Goal: Task Accomplishment & Management: Complete application form

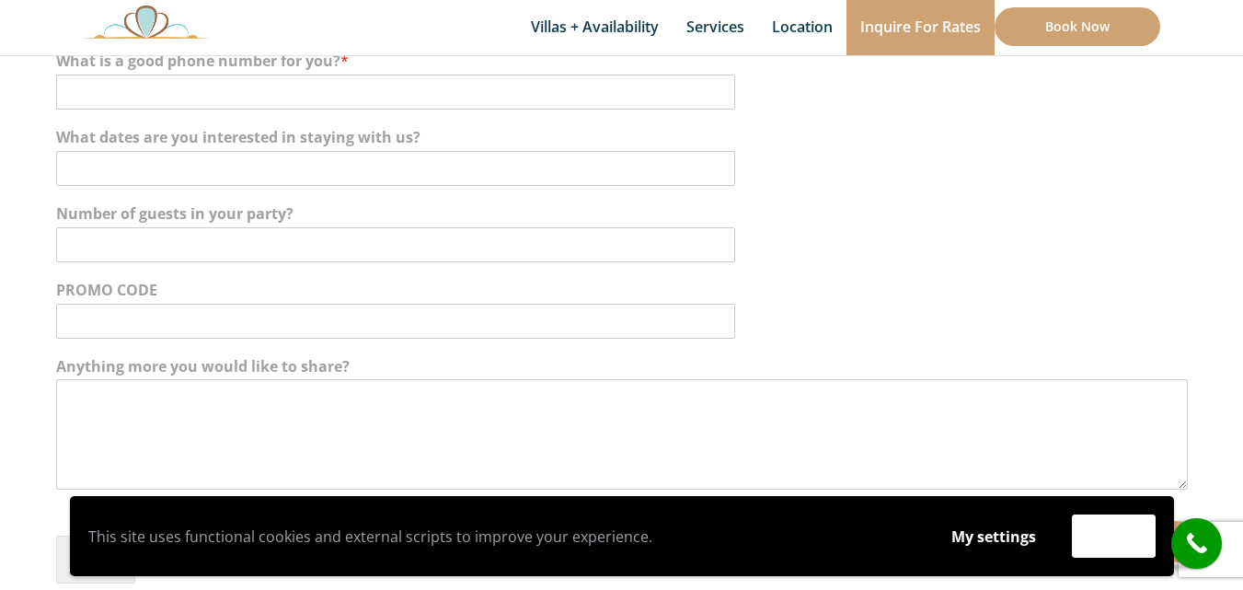
scroll to position [478, 0]
click at [260, 107] on input "What is a good phone number for you? *" at bounding box center [395, 91] width 679 height 35
type input "2102102101"
type input "[PERSON_NAME]"
type input "flora"
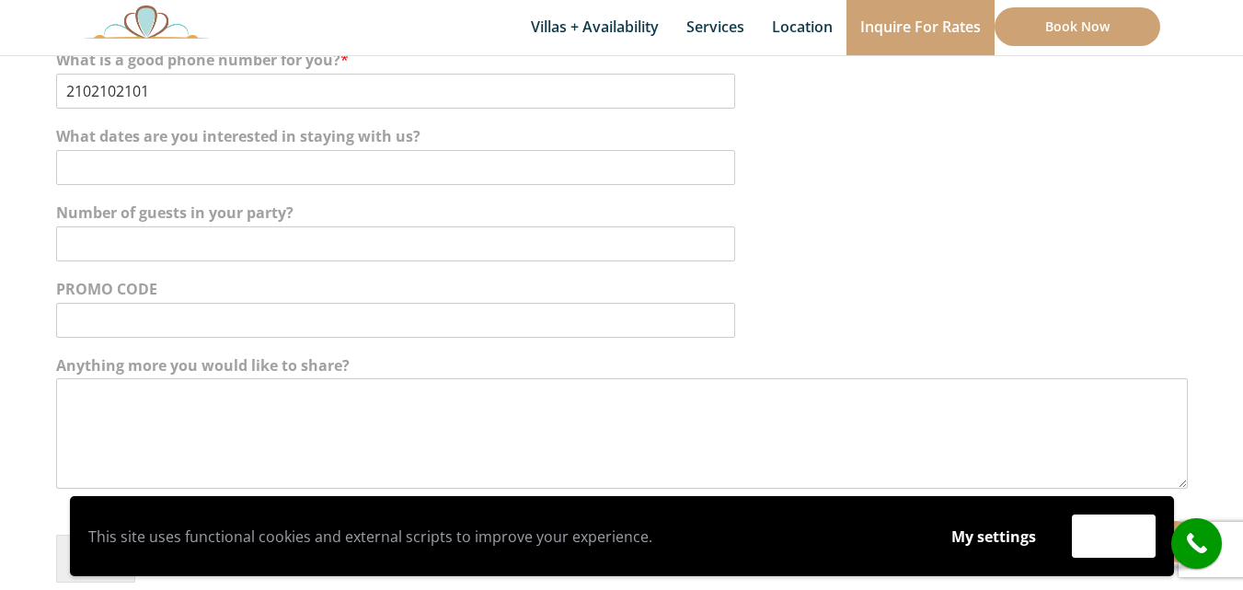
type input "[EMAIL_ADDRESS][DOMAIN_NAME]"
paste input "Hello, With your permission I would like to send you a SEO Report with prices s…"
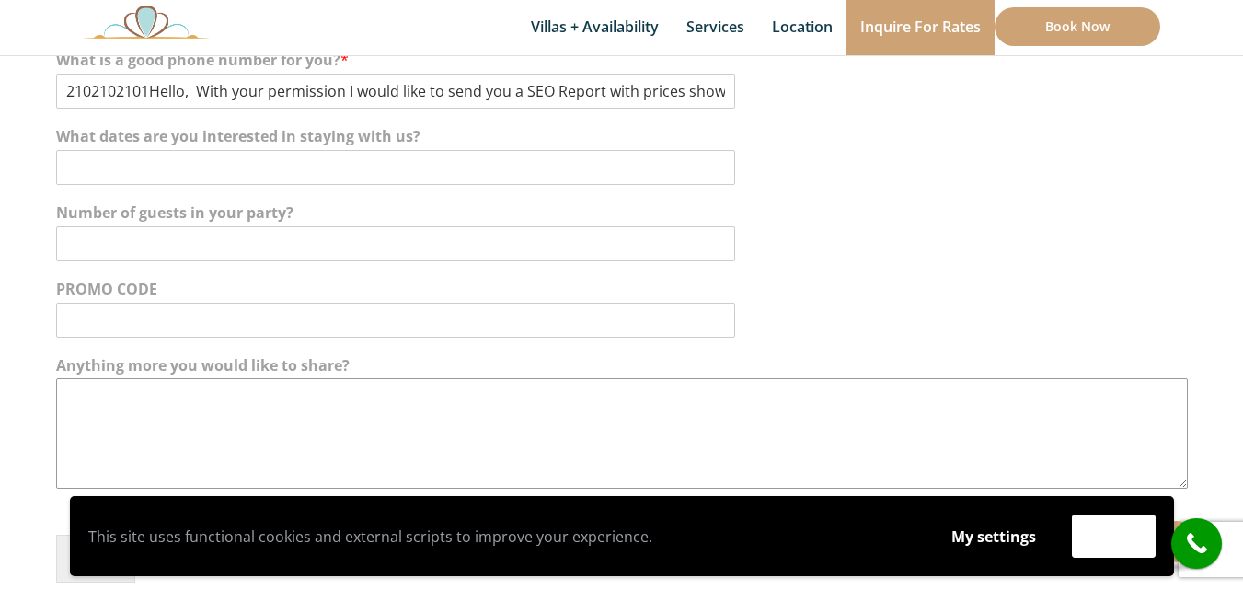
scroll to position [0, 0]
click at [191, 396] on textarea "Anything more you would like to share?" at bounding box center [621, 433] width 1131 height 110
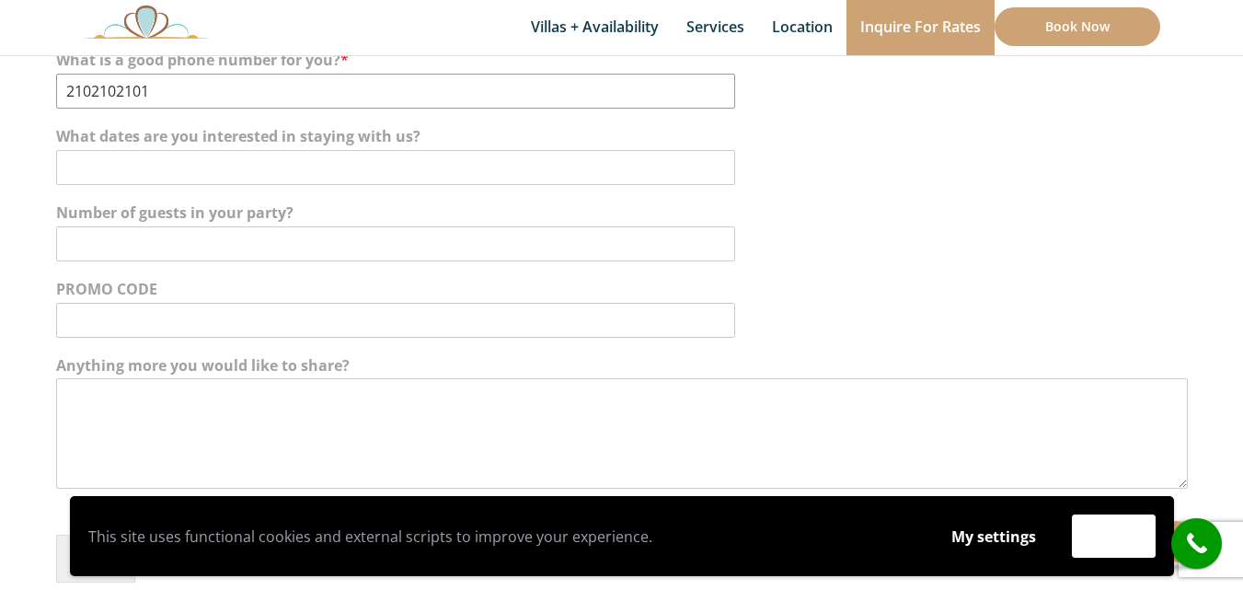
type input "2102102101"
click at [71, 456] on textarea "Anything more you would like to share?" at bounding box center [621, 433] width 1131 height 110
paste textarea "Hello, With your permission I would like to send you a SEO Report with prices s…"
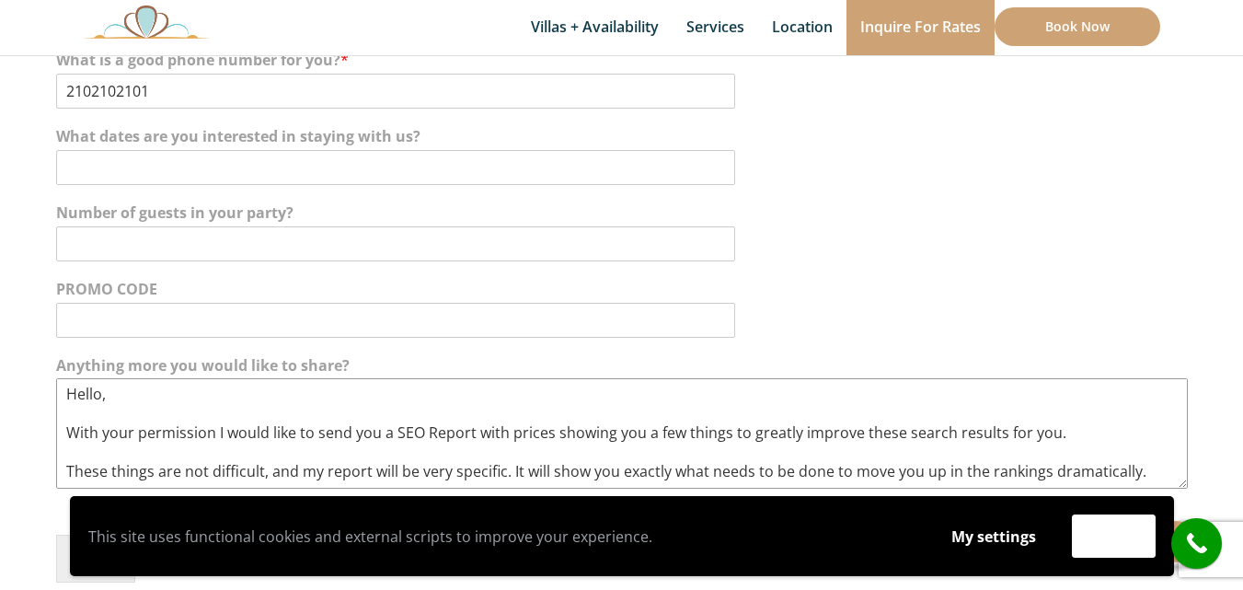
scroll to position [128, 0]
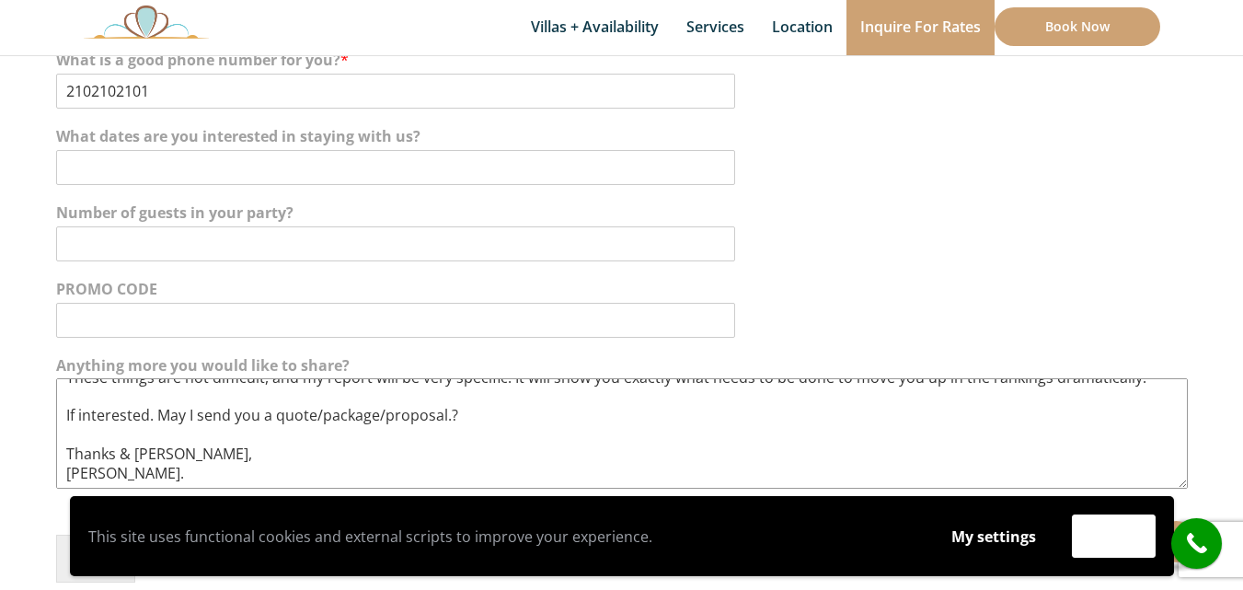
type textarea "Hello, With your permission I would like to send you a SEO Report with prices s…"
click at [9, 480] on section "Name * [PERSON_NAME] First [PERSON_NAME] Last Email * [EMAIL_ADDRESS][DOMAIN_NA…" at bounding box center [621, 226] width 1243 height 756
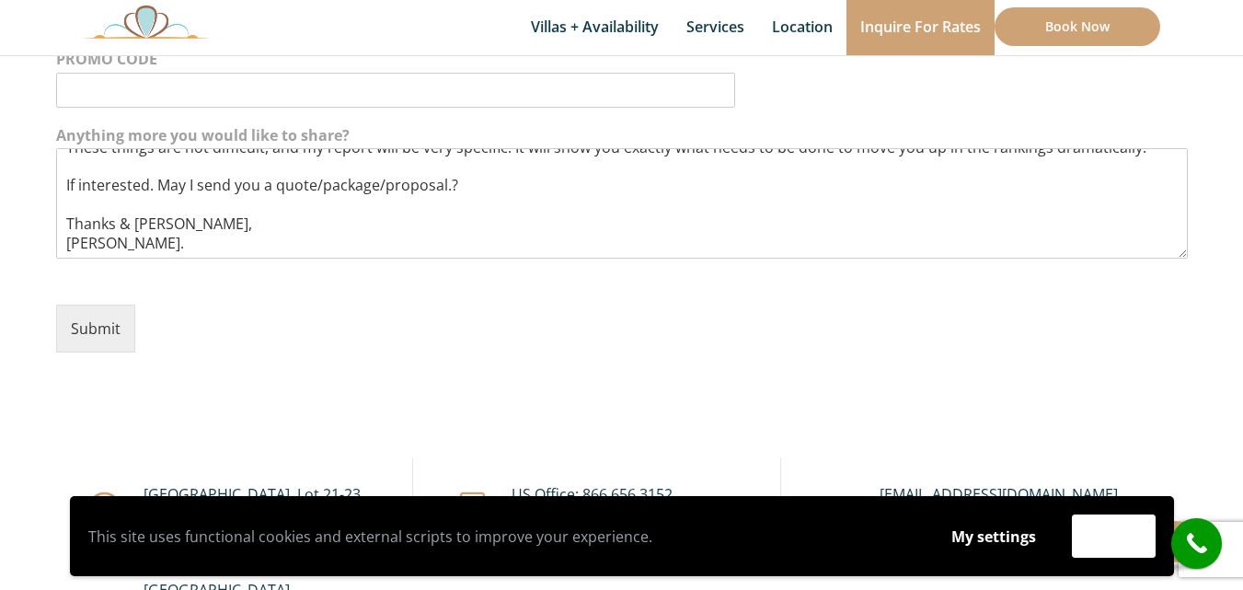
scroll to position [736, 0]
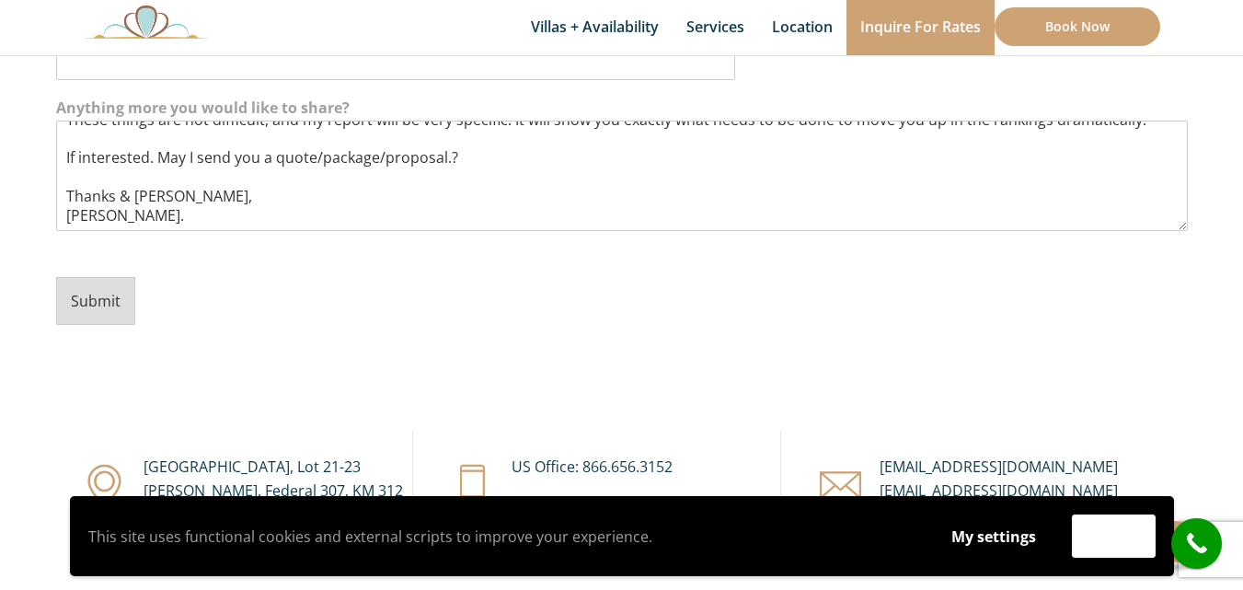
click at [118, 304] on button "Submit" at bounding box center [95, 301] width 79 height 48
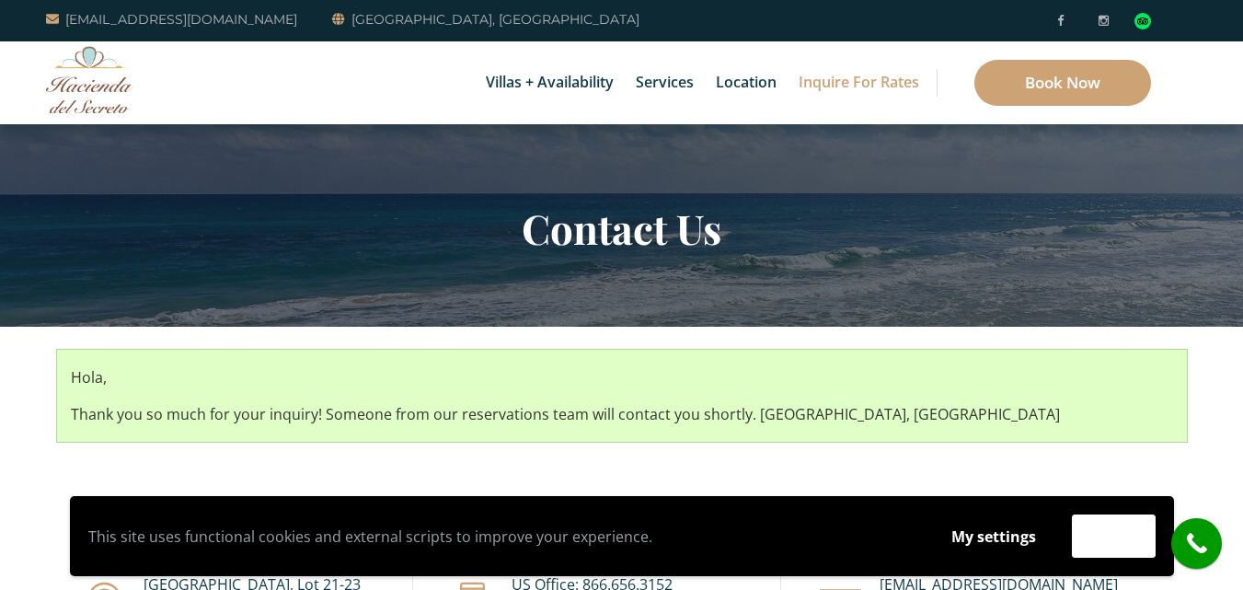
scroll to position [257, 0]
